Goal: Information Seeking & Learning: Learn about a topic

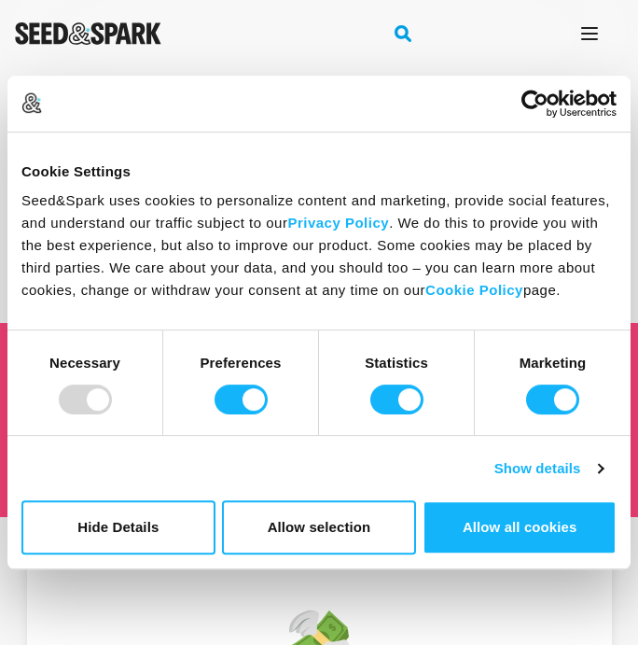
scroll to position [122, 0]
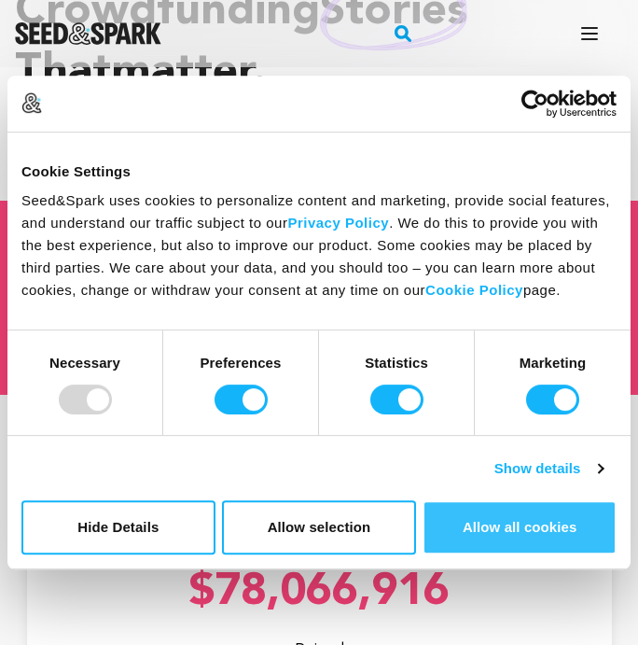
click at [445, 525] on button "Allow all cookies" at bounding box center [520, 527] width 194 height 54
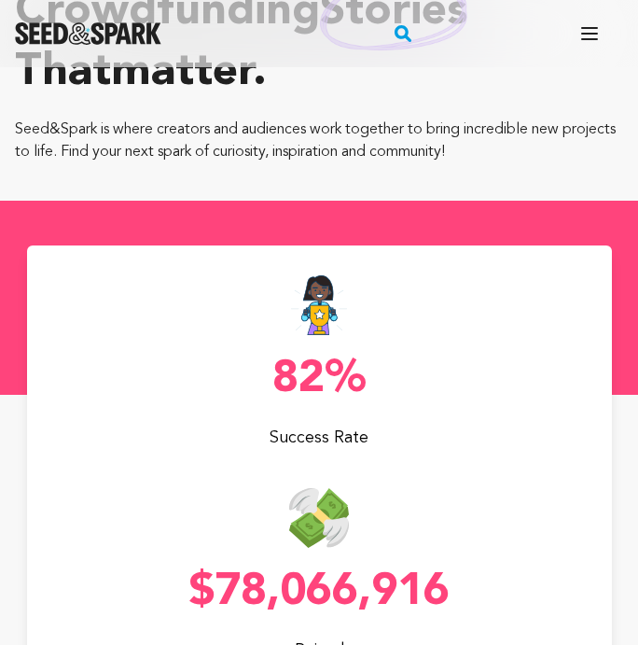
click at [410, 45] on button "Search" at bounding box center [403, 33] width 23 height 37
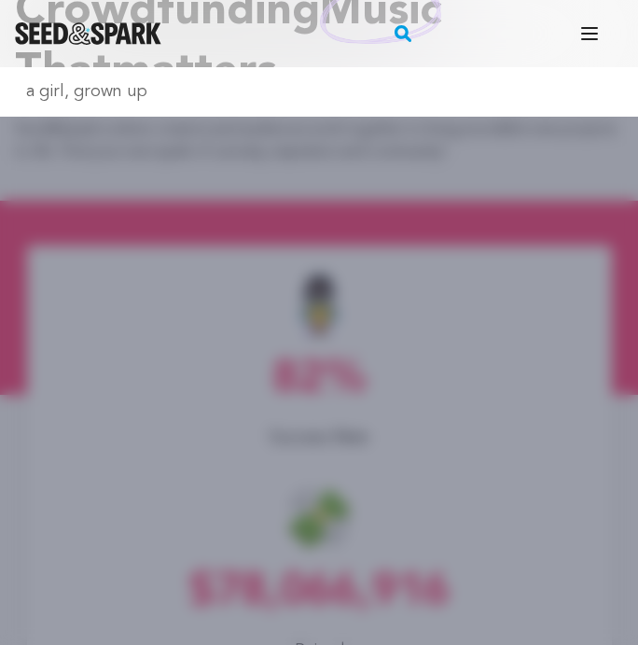
type input "a girl, grown up"
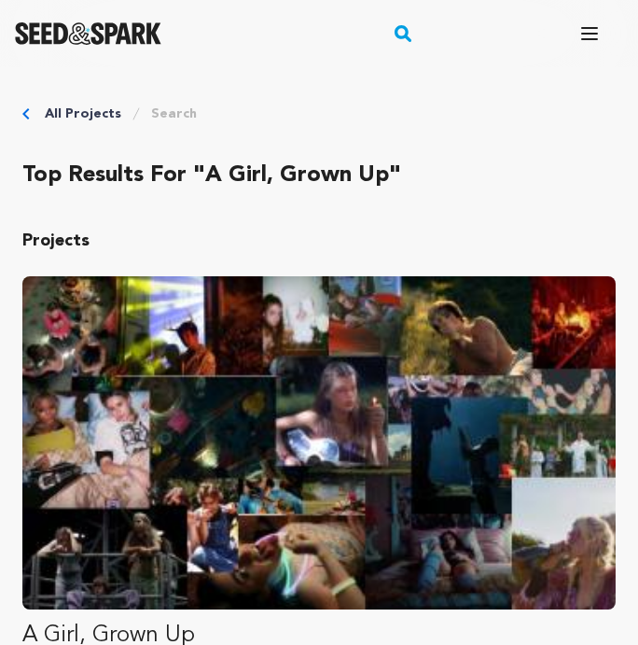
click at [199, 339] on img "Fund A Girl, Grown Up" at bounding box center [319, 442] width 594 height 333
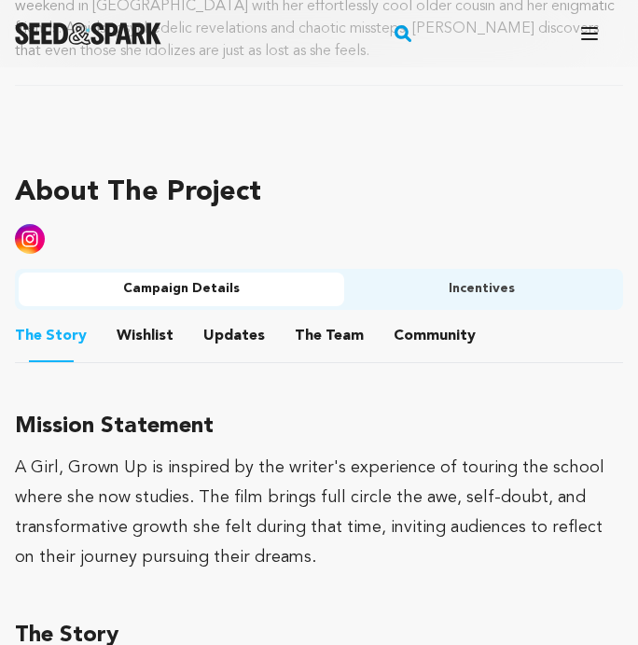
scroll to position [1240, 0]
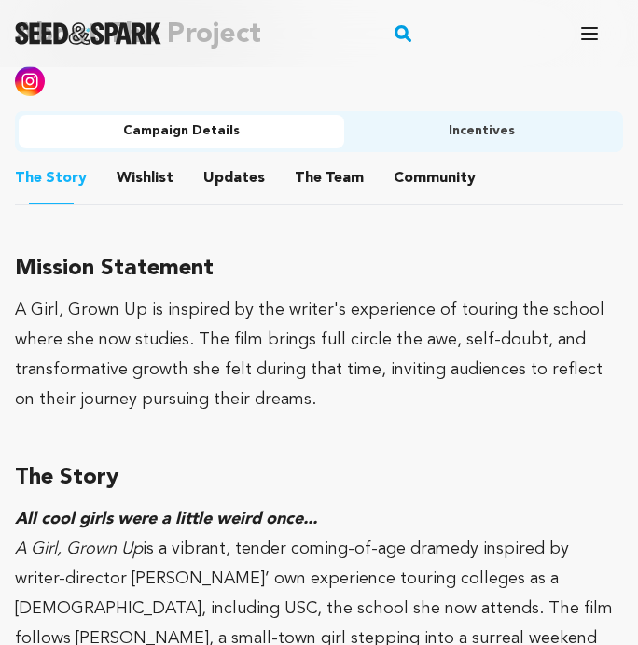
click at [146, 160] on button "Wishlist" at bounding box center [145, 182] width 45 height 45
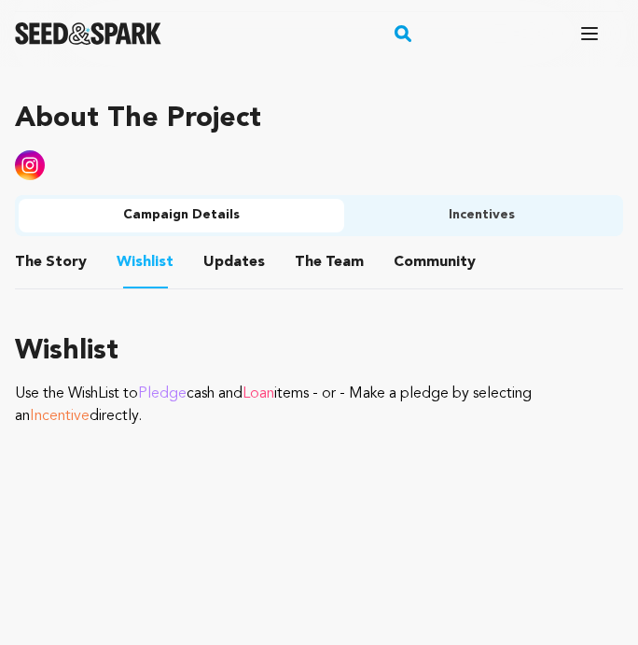
scroll to position [1138, 0]
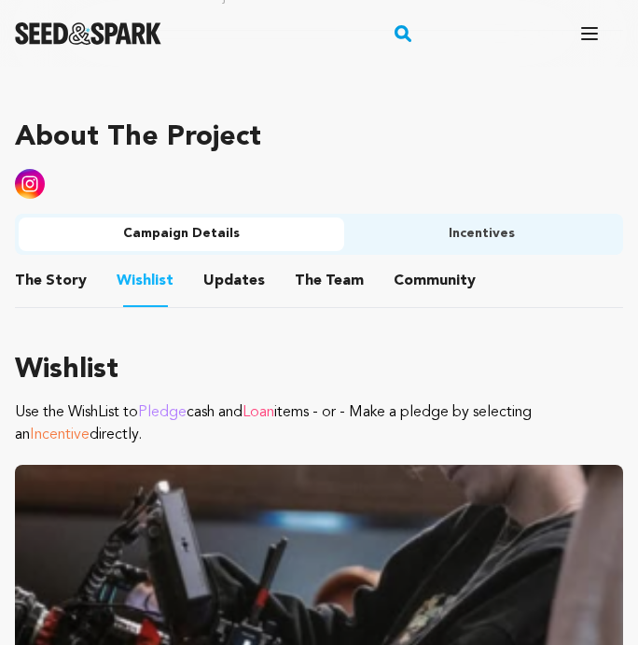
click at [447, 217] on button "Incentives" at bounding box center [481, 234] width 275 height 34
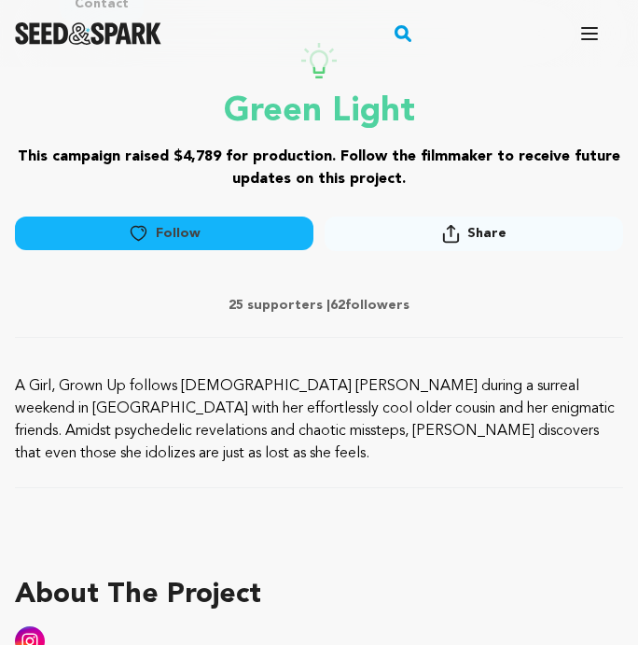
scroll to position [0, 0]
